Goal: Task Accomplishment & Management: Manage account settings

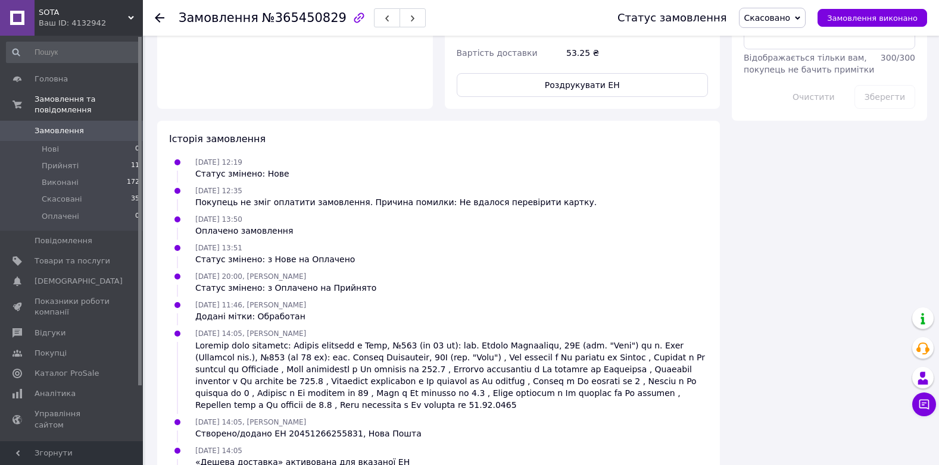
scroll to position [183, 0]
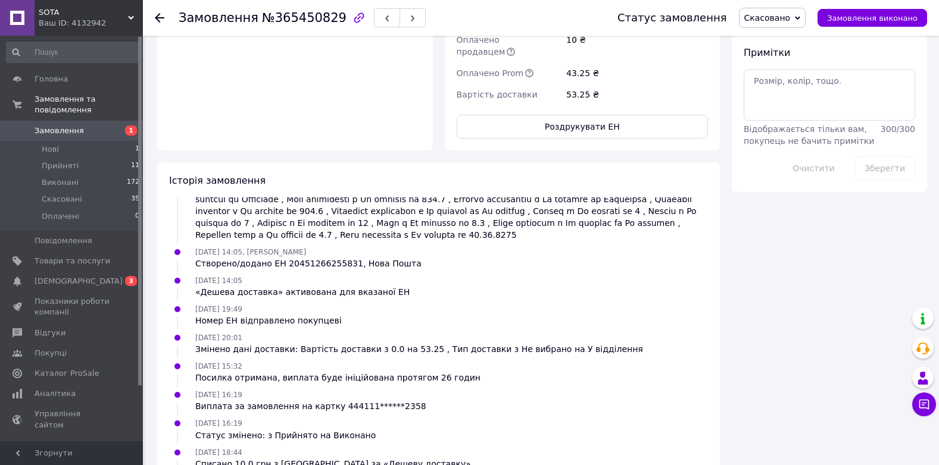
scroll to position [760, 0]
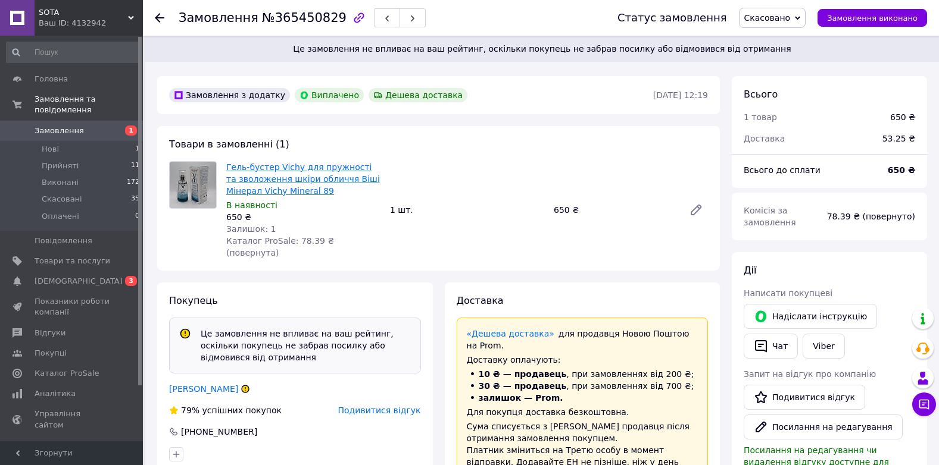
click at [295, 167] on link "Гель-бустер Vichy для пружності та зволоження шкіри обличчя Віші Мінерал Vichy …" at bounding box center [303, 178] width 154 height 33
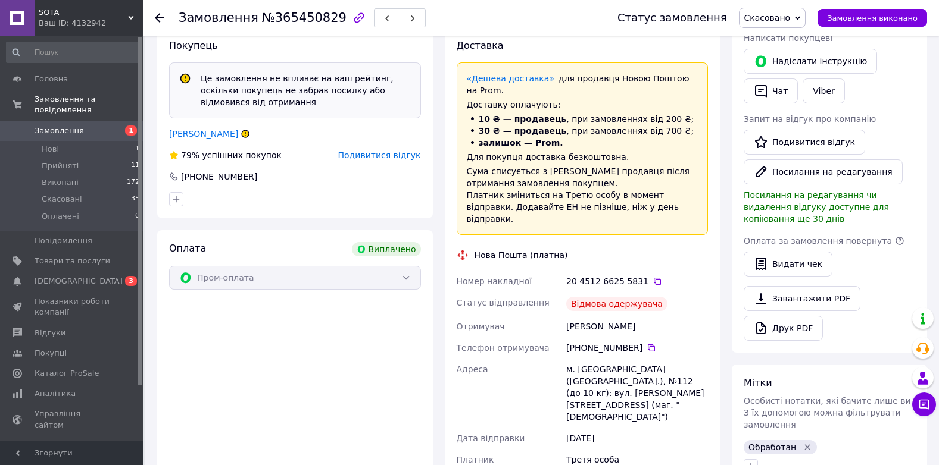
scroll to position [298, 0]
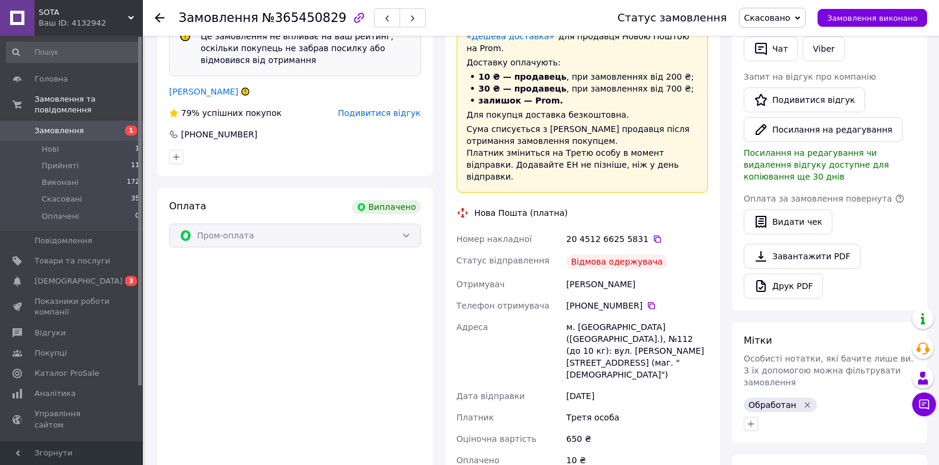
click at [402, 224] on div "Пром-оплата" at bounding box center [295, 236] width 252 height 24
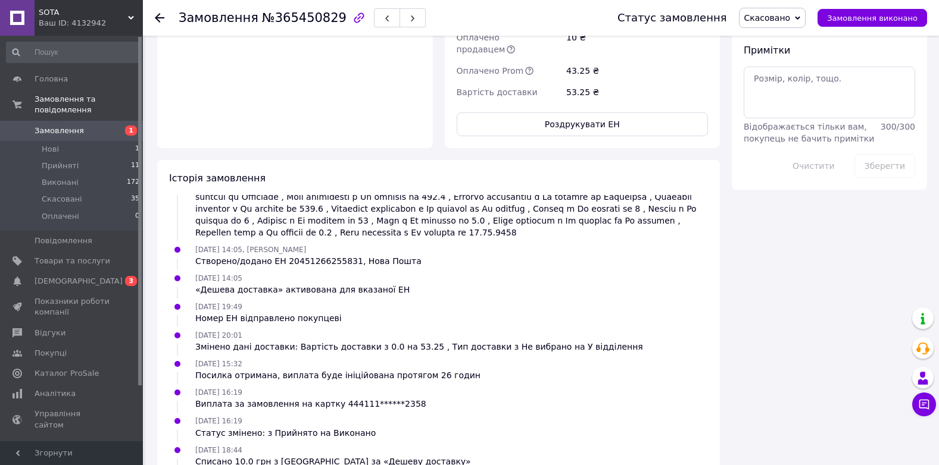
scroll to position [760, 0]
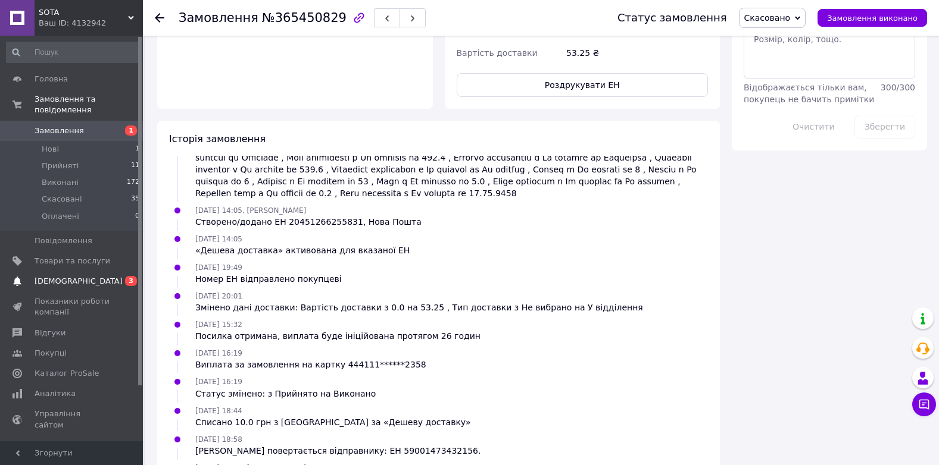
click at [61, 276] on span "[DEMOGRAPHIC_DATA]" at bounding box center [79, 281] width 88 height 11
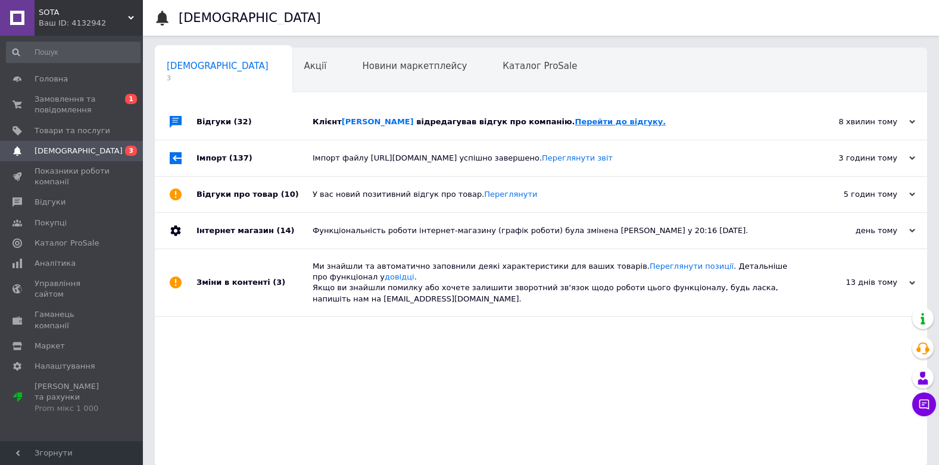
click at [596, 121] on link "Перейти до відгуку." at bounding box center [620, 121] width 91 height 9
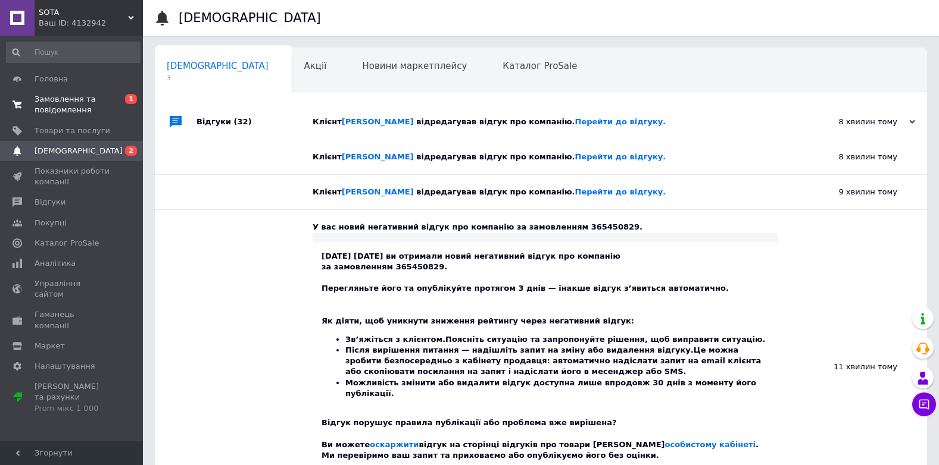
click at [55, 107] on span "Замовлення та повідомлення" at bounding box center [73, 104] width 76 height 21
